Goal: Check status: Check status

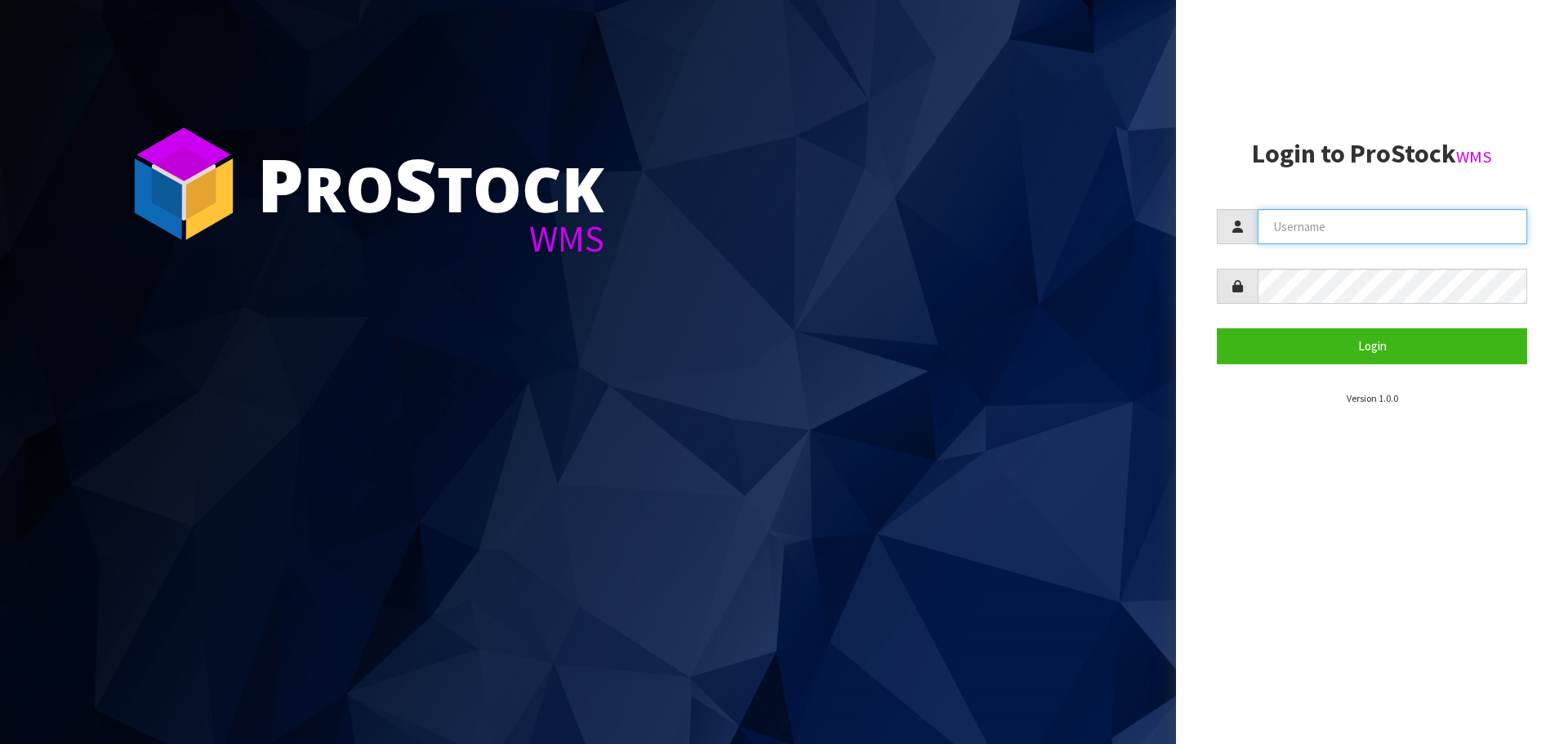
click at [1306, 240] on input "text" at bounding box center [1392, 226] width 270 height 35
type input "[EMAIL_ADDRESS][DOMAIN_NAME]"
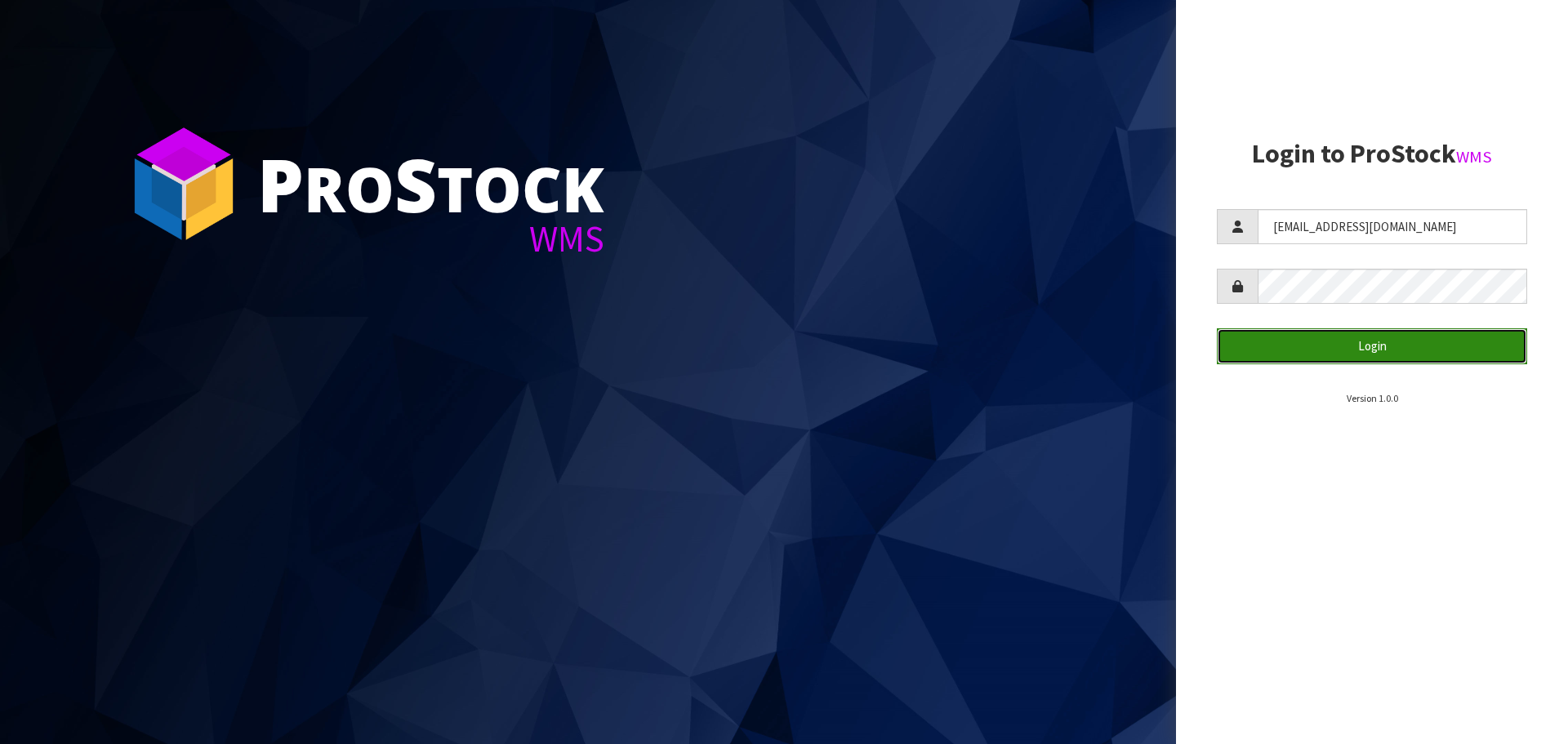
click at [1406, 335] on button "Login" at bounding box center [1372, 345] width 310 height 35
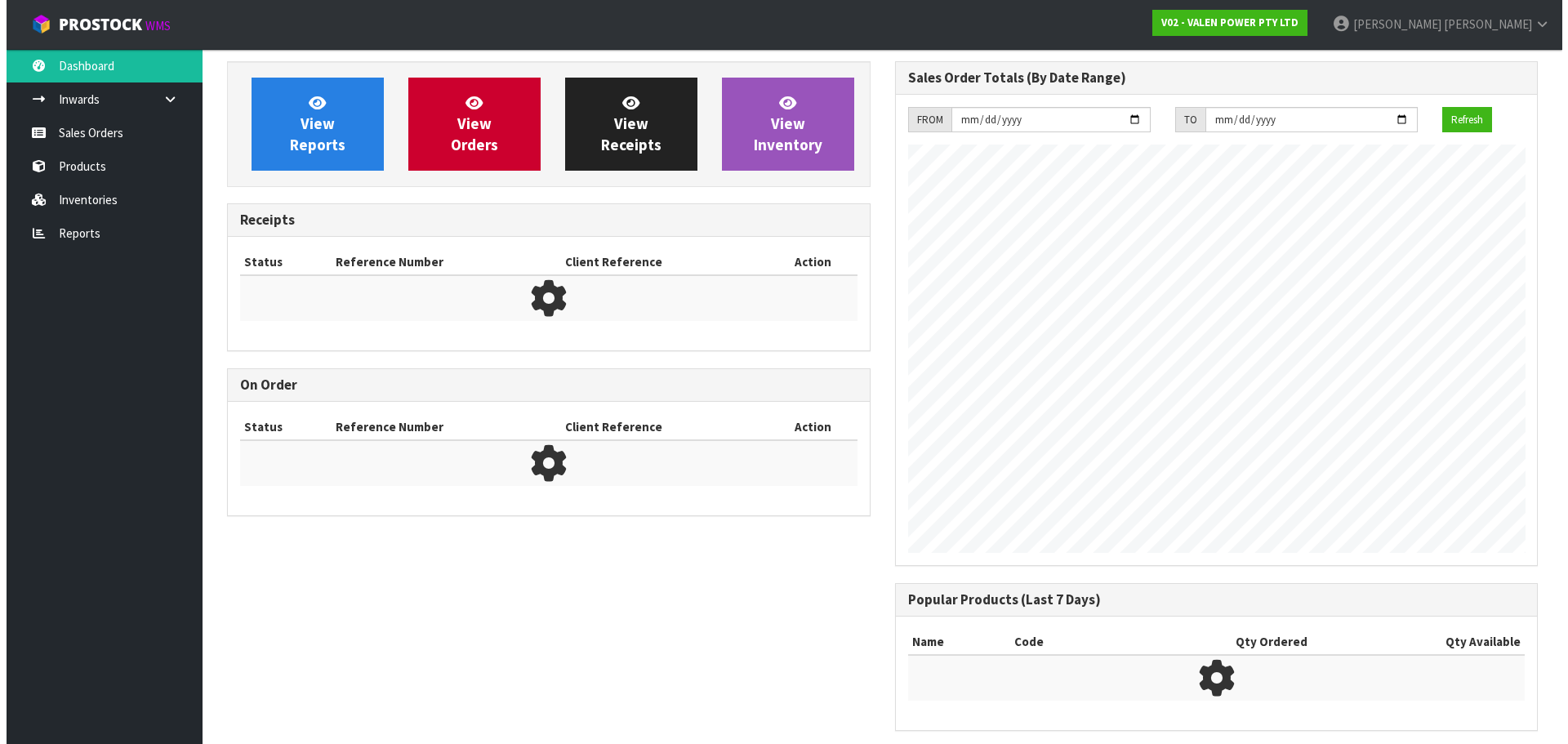
scroll to position [905, 668]
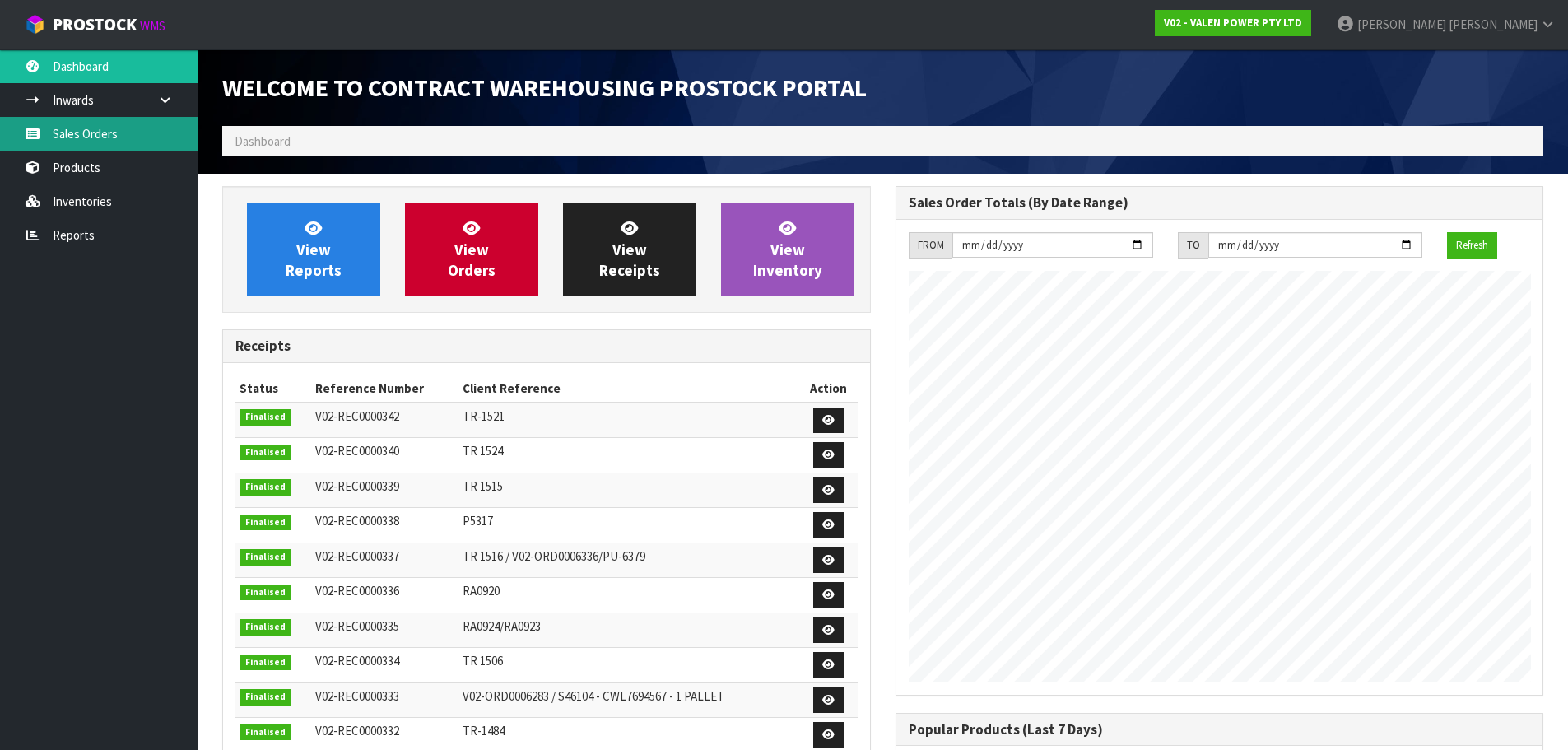
click at [82, 146] on link "Sales Orders" at bounding box center [99, 133] width 198 height 34
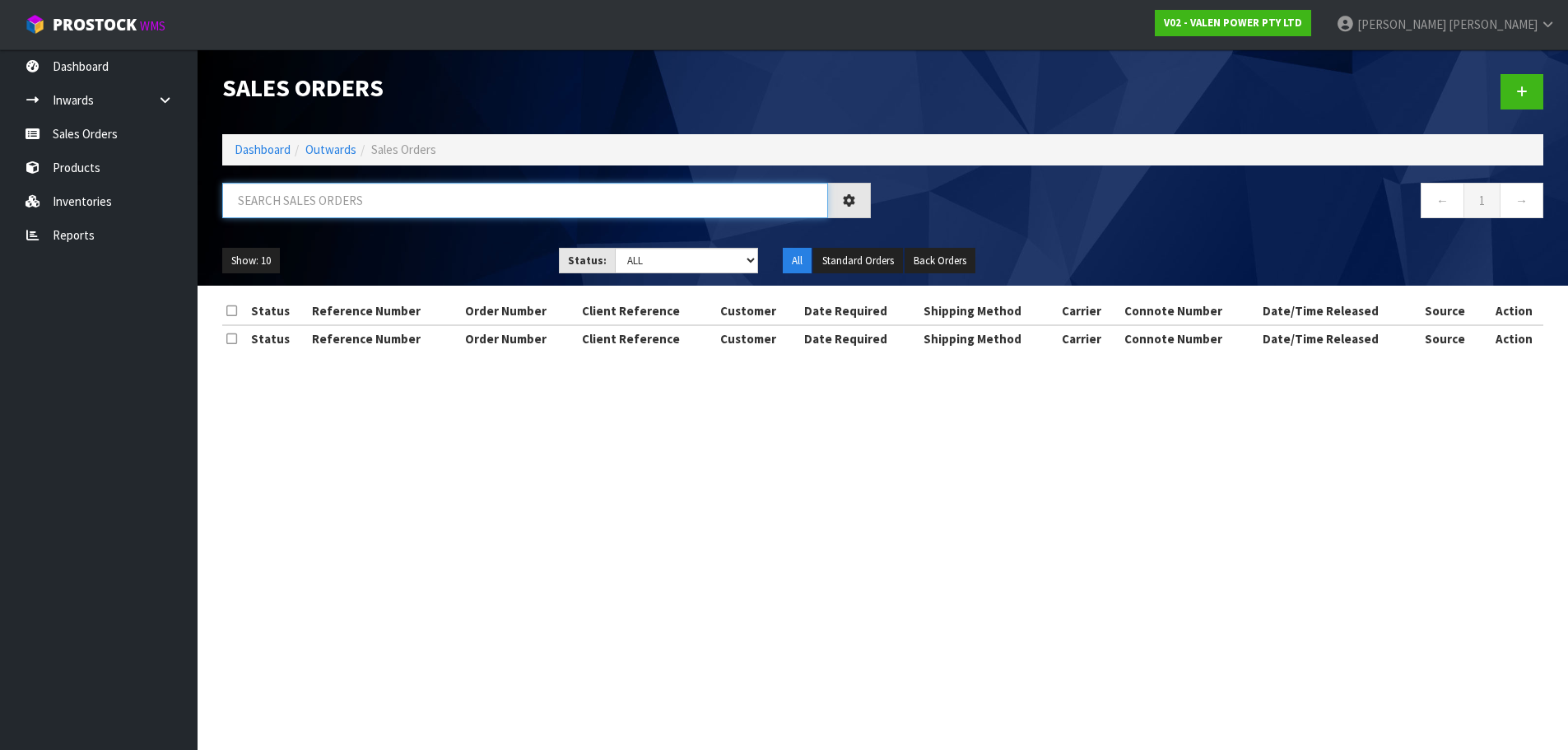
click at [339, 210] on input "text" at bounding box center [524, 200] width 605 height 35
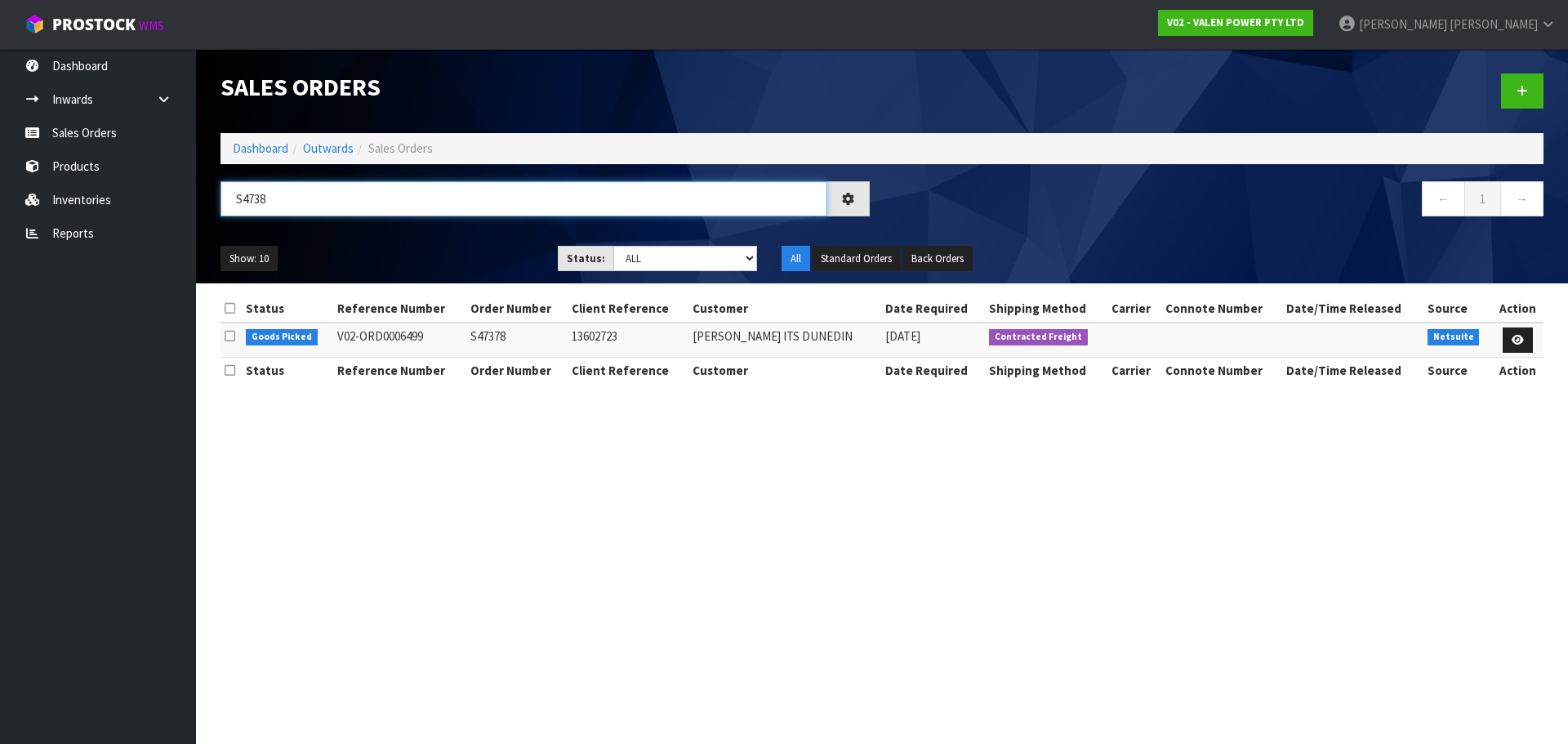
type input "S47386"
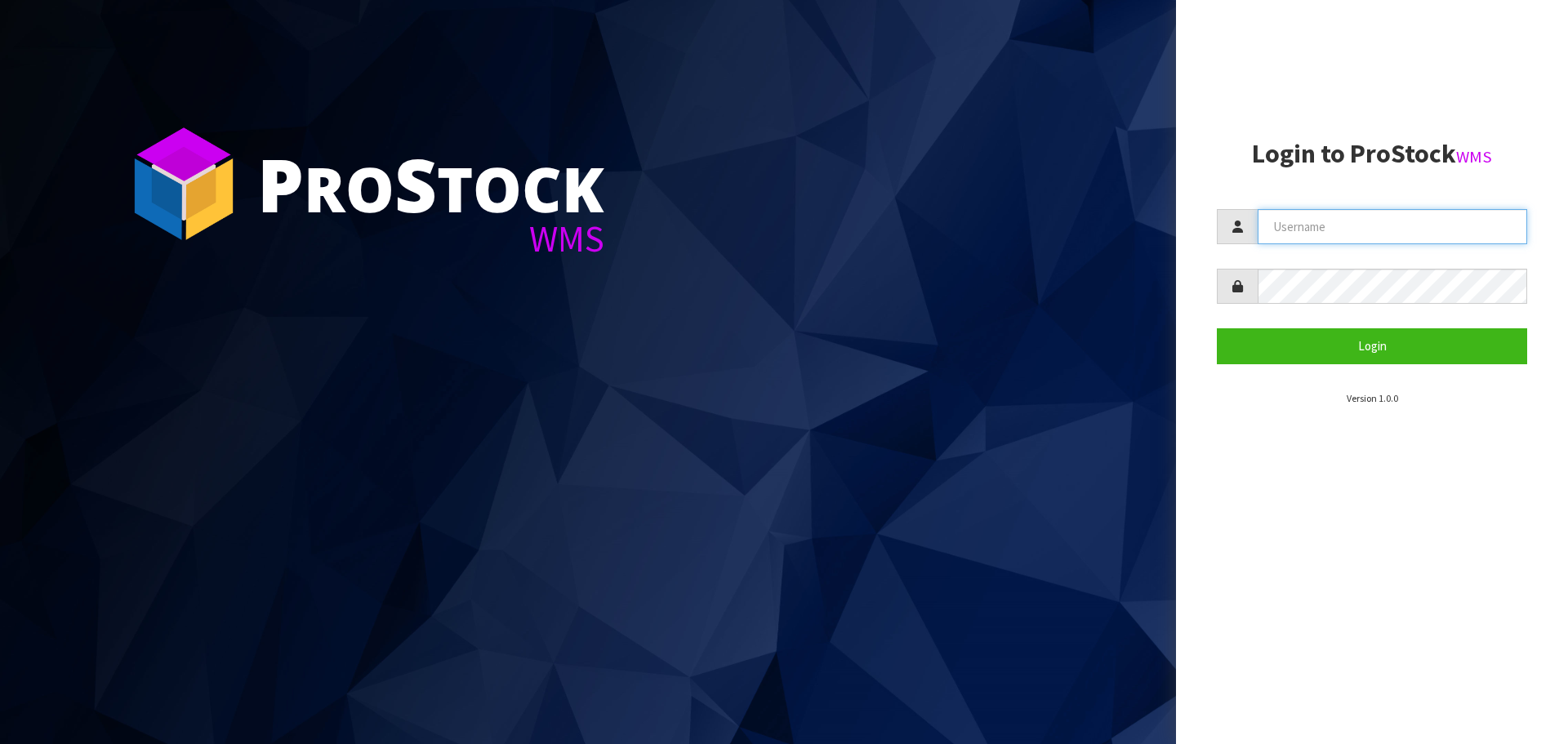
click at [1291, 243] on input "text" at bounding box center [1392, 226] width 270 height 35
type input "[EMAIL_ADDRESS][DOMAIN_NAME]"
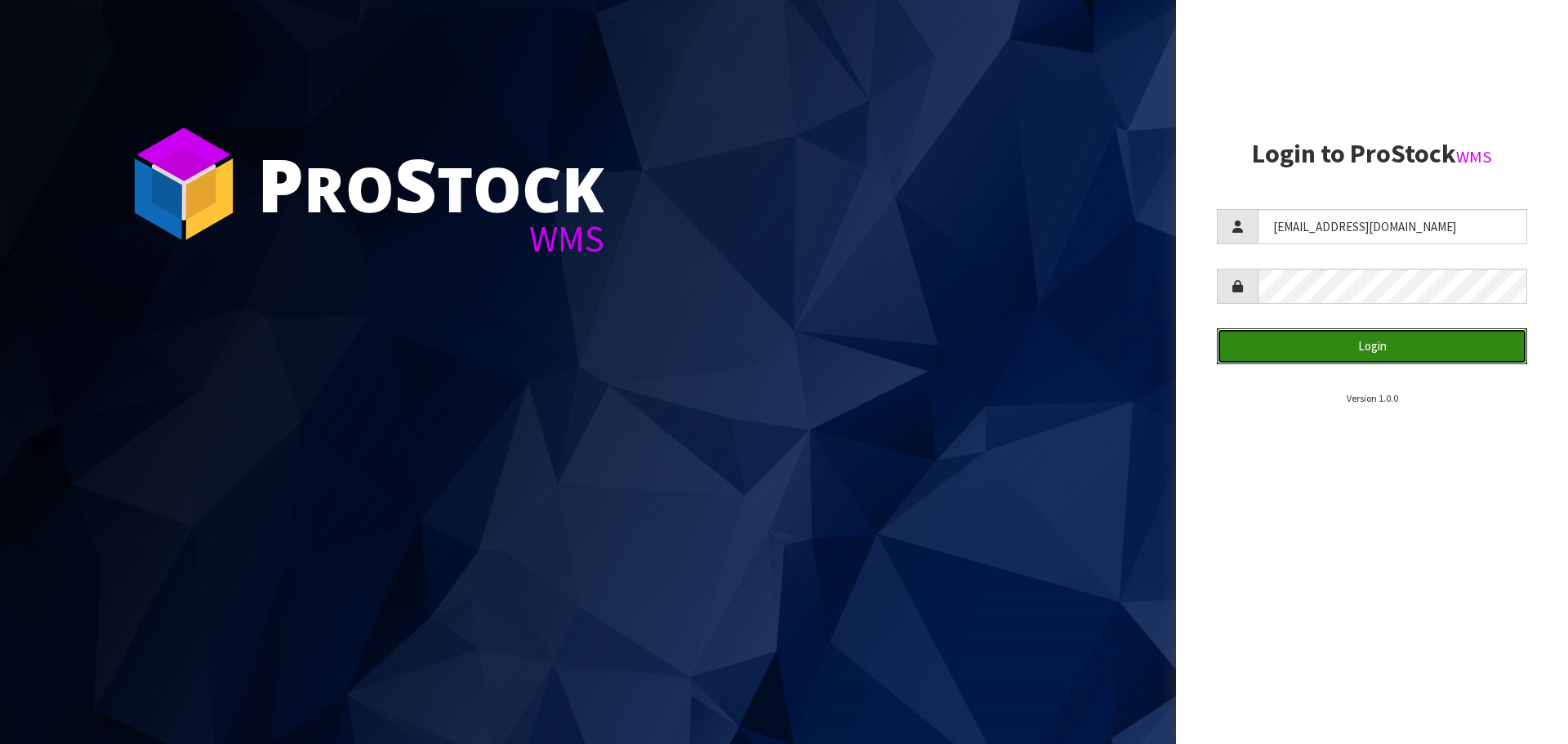
click at [1392, 342] on button "Login" at bounding box center [1372, 345] width 310 height 35
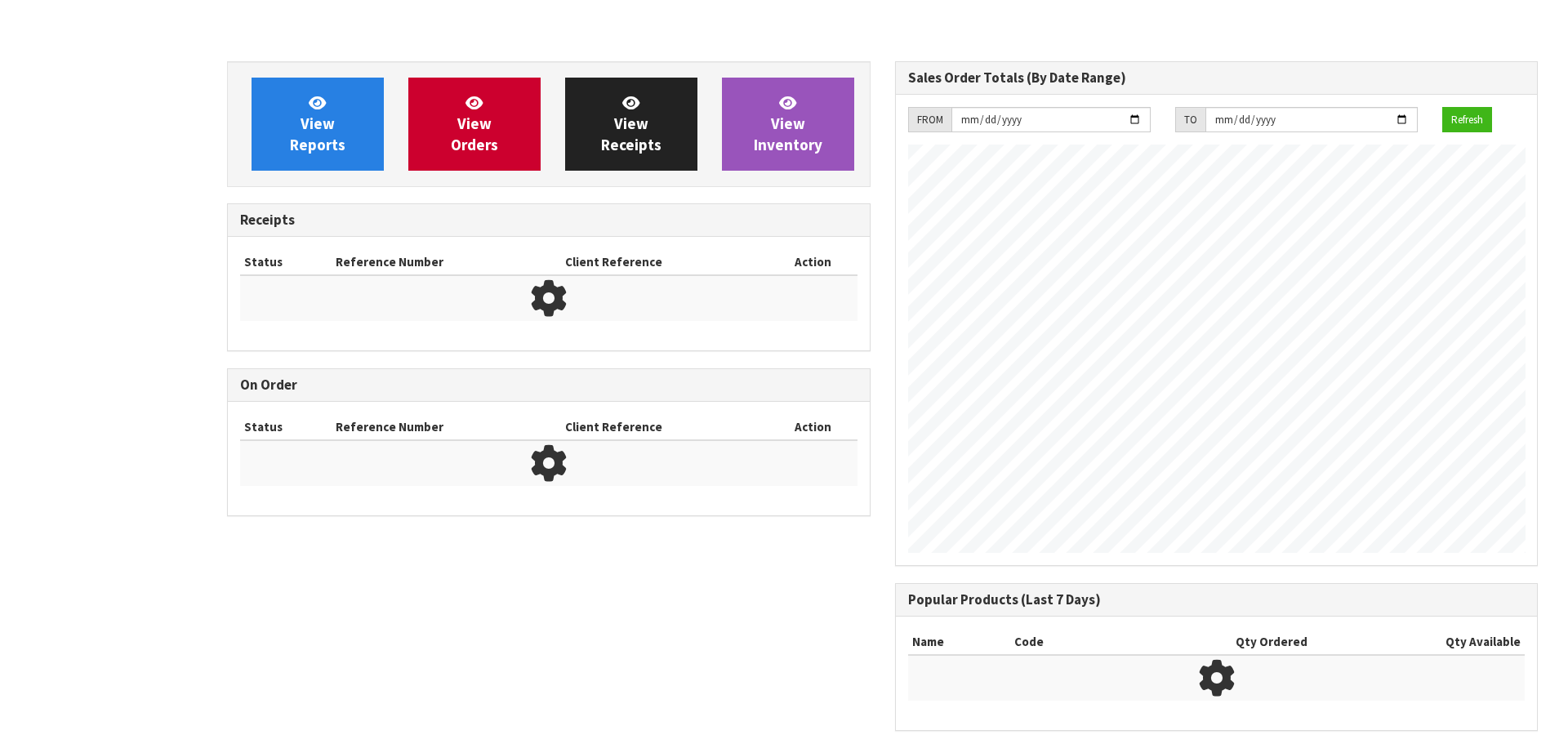
scroll to position [905, 668]
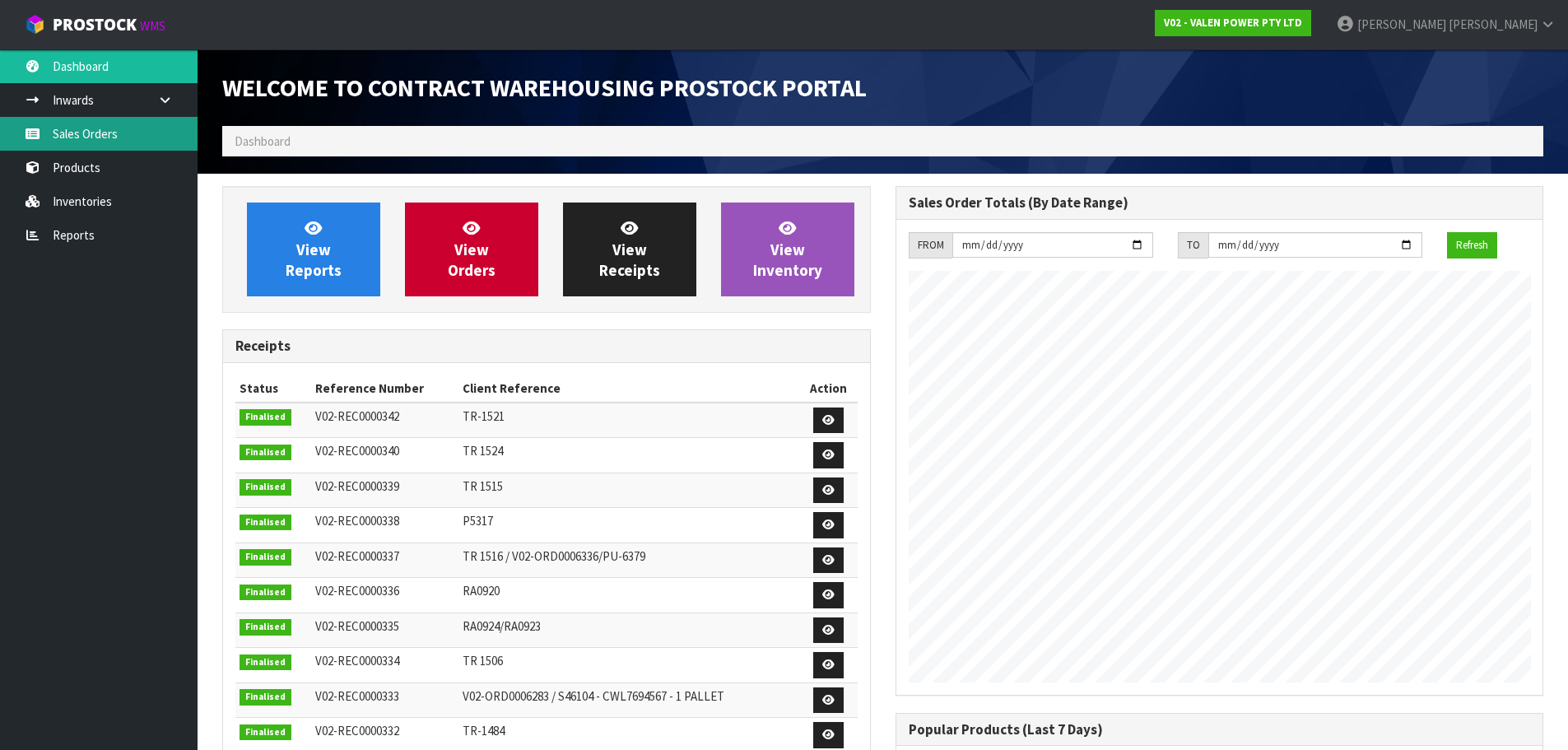
click at [95, 124] on link "Sales Orders" at bounding box center [99, 133] width 198 height 34
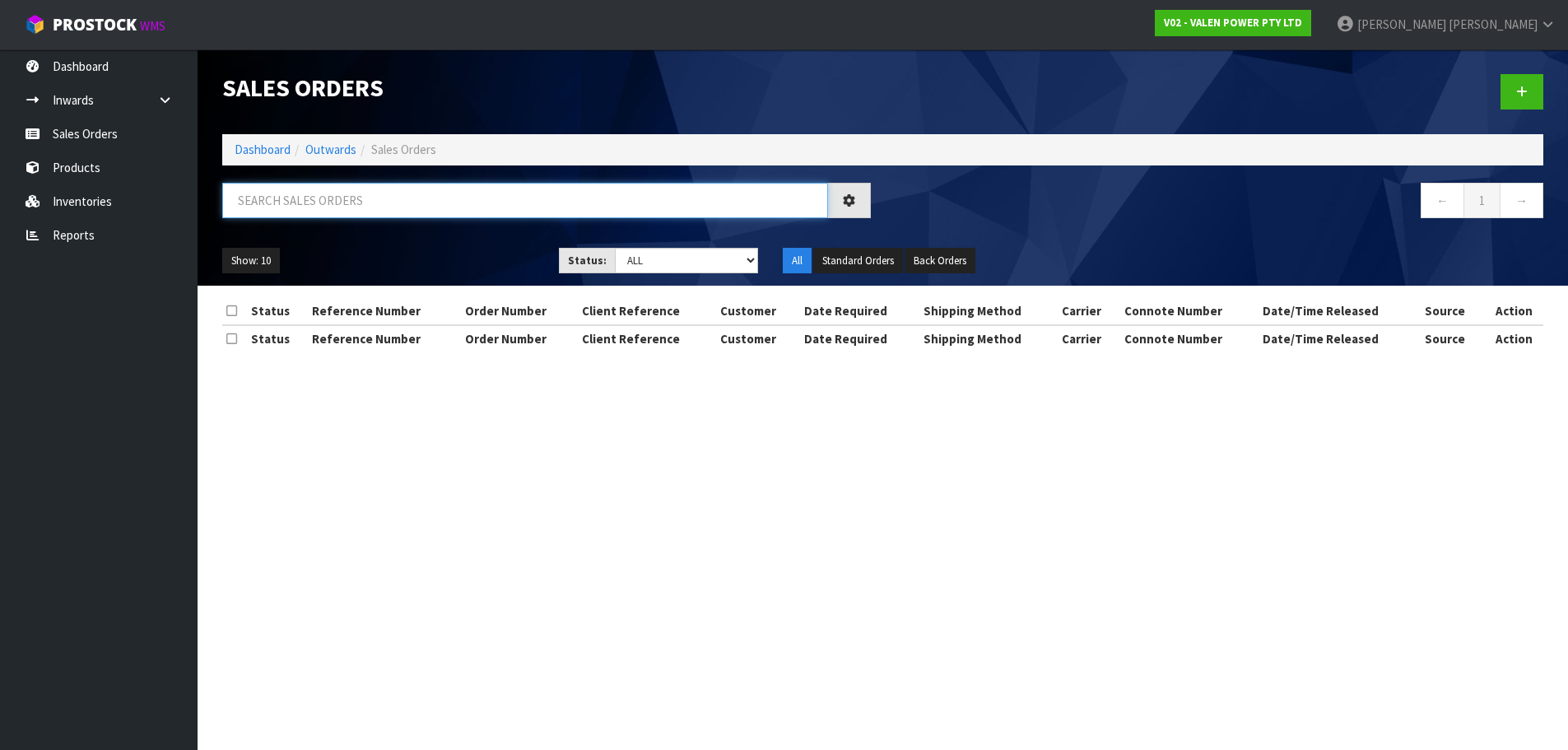
click at [359, 210] on input "text" at bounding box center [524, 200] width 605 height 35
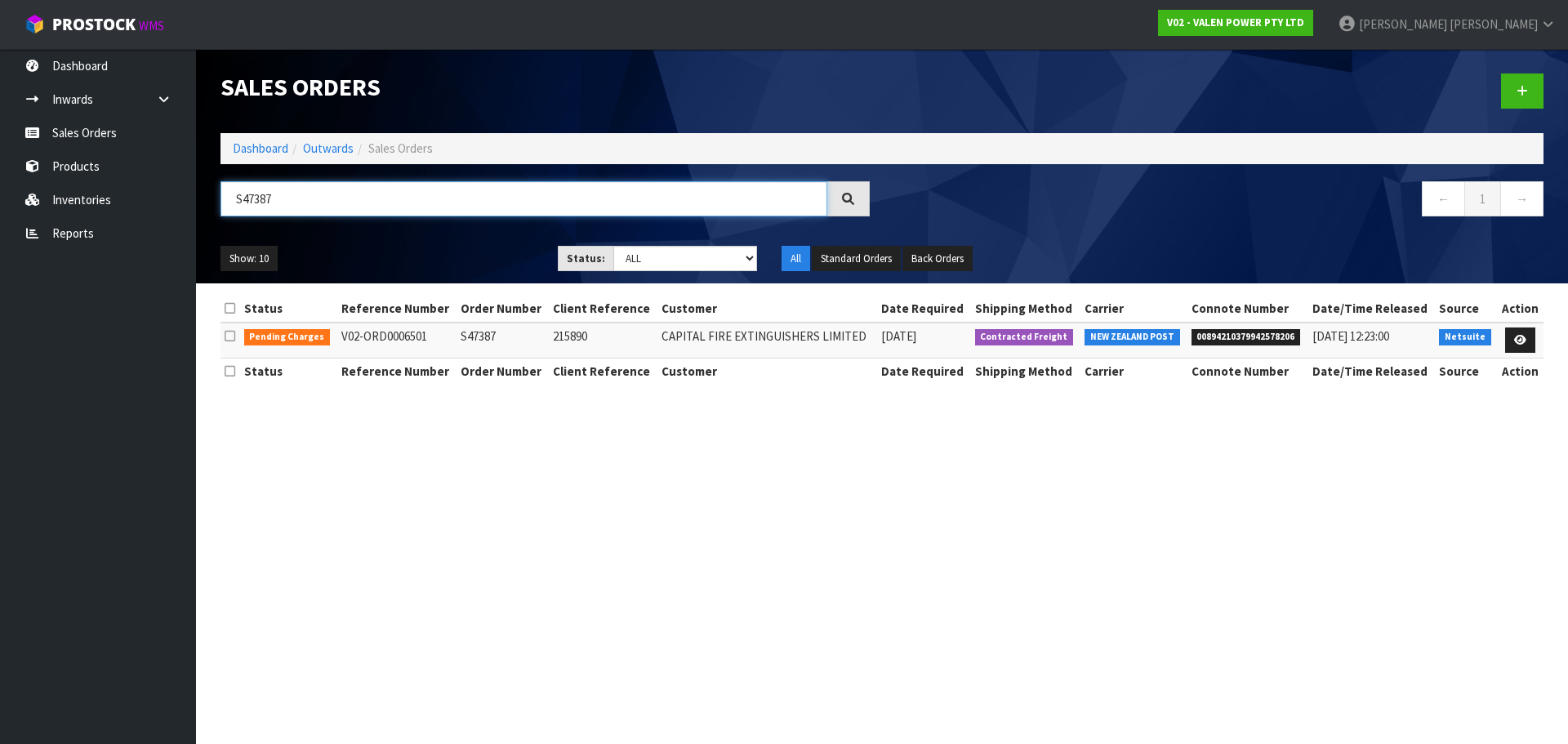
click at [320, 210] on input "S47387" at bounding box center [523, 199] width 606 height 35
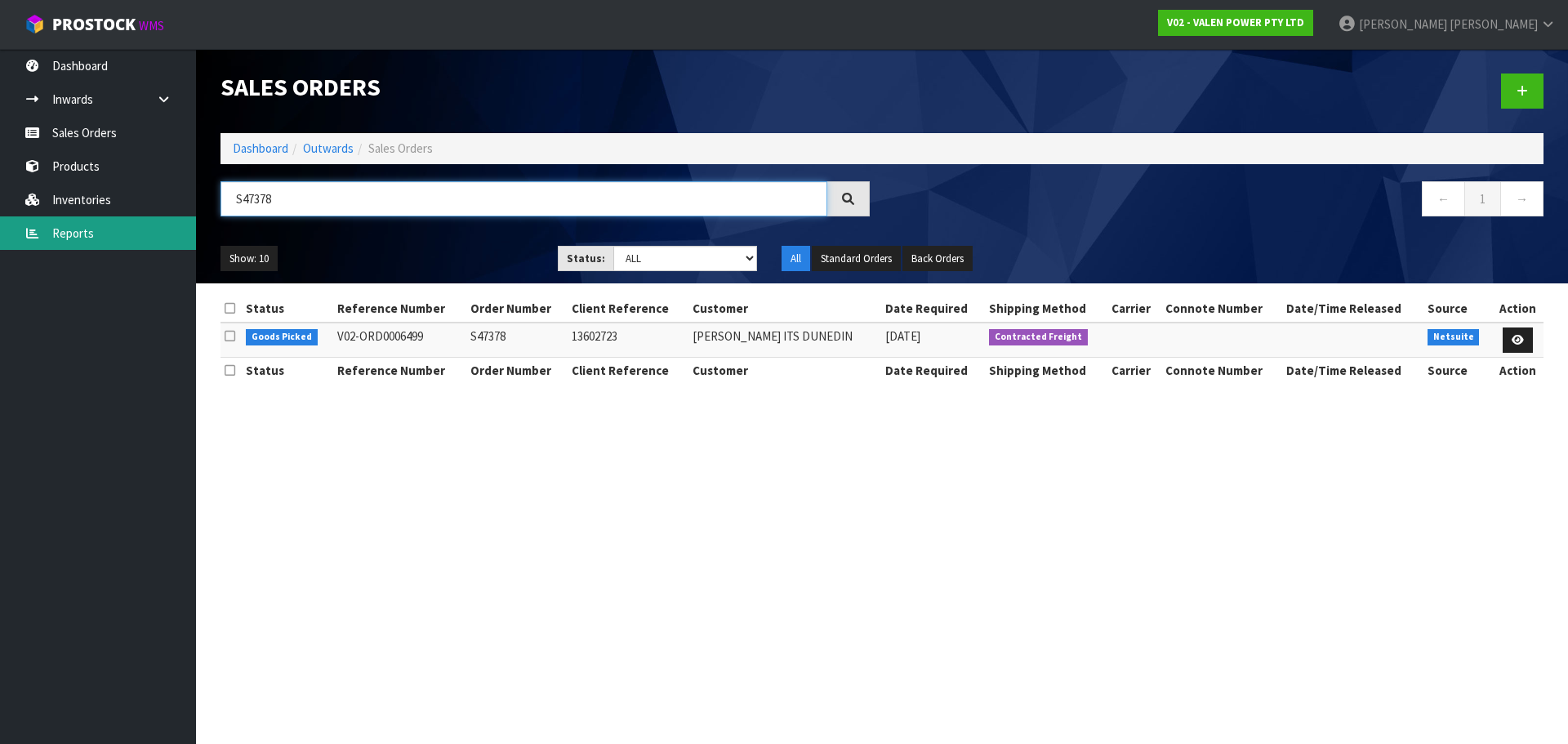
type input "S47378"
